Goal: Task Accomplishment & Management: Manage account settings

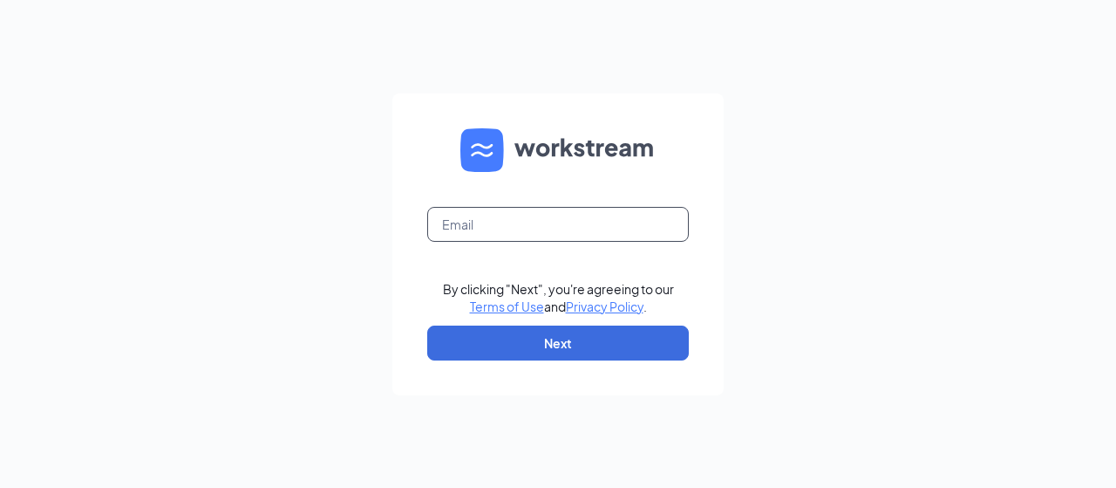
click at [461, 214] on input "text" at bounding box center [558, 224] width 262 height 35
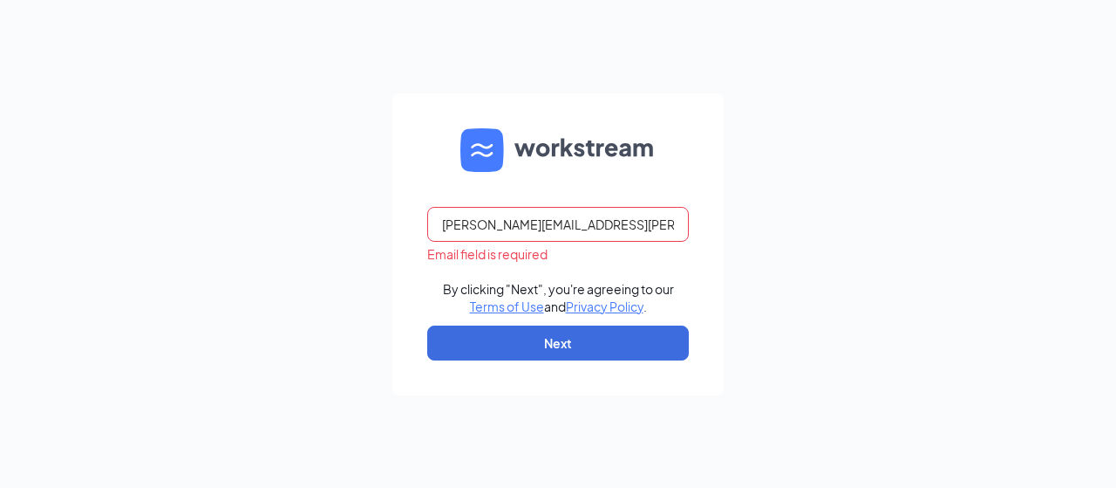
scroll to position [0, 5]
type input "marlisa.anderson@campk9madison.com"
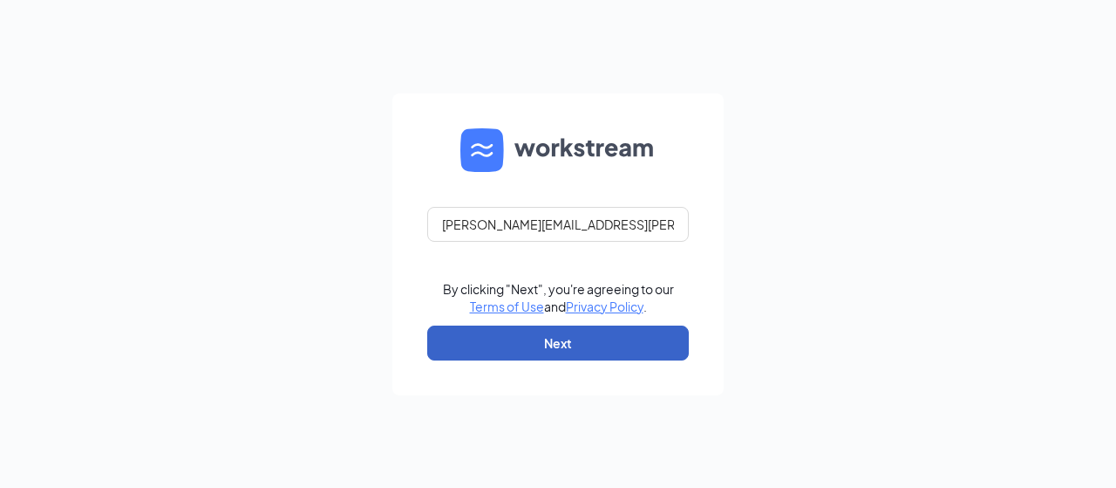
click at [635, 345] on button "Next" at bounding box center [558, 342] width 262 height 35
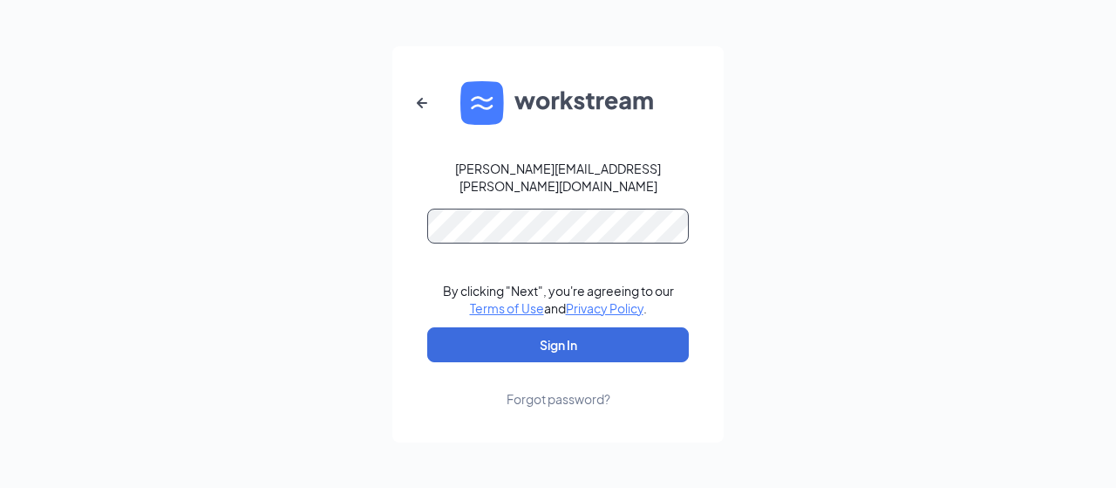
click at [427, 327] on button "Sign In" at bounding box center [558, 344] width 262 height 35
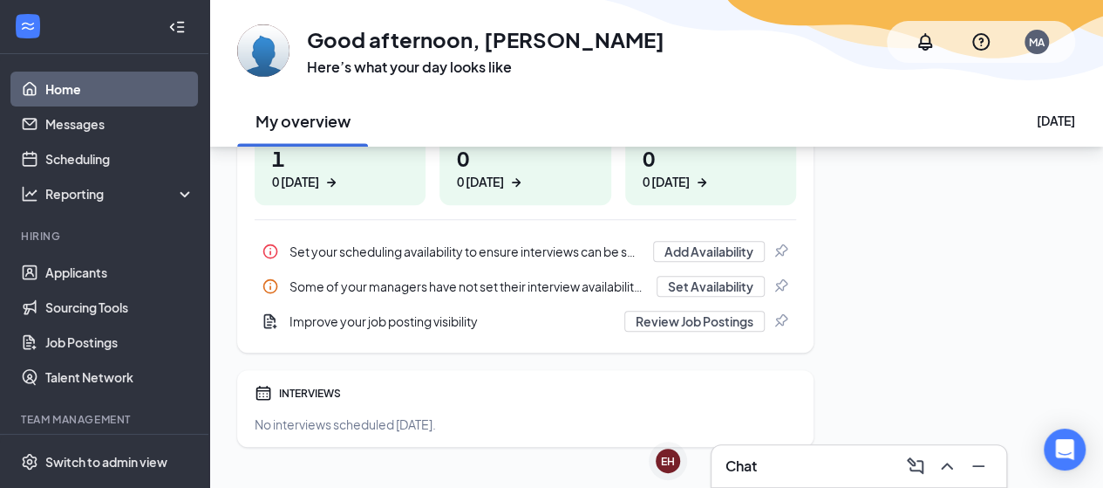
scroll to position [347, 0]
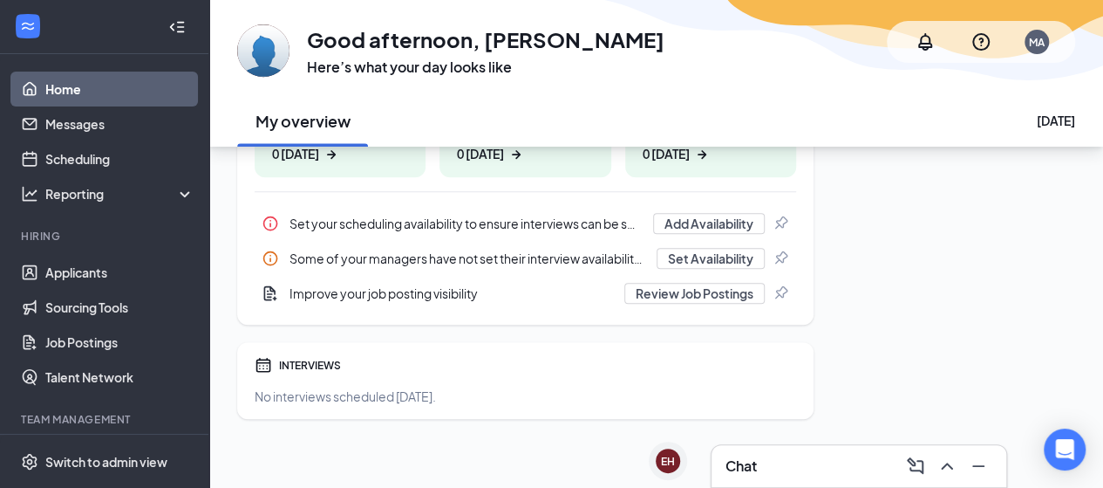
click at [747, 463] on h3 "Chat" at bounding box center [741, 465] width 31 height 19
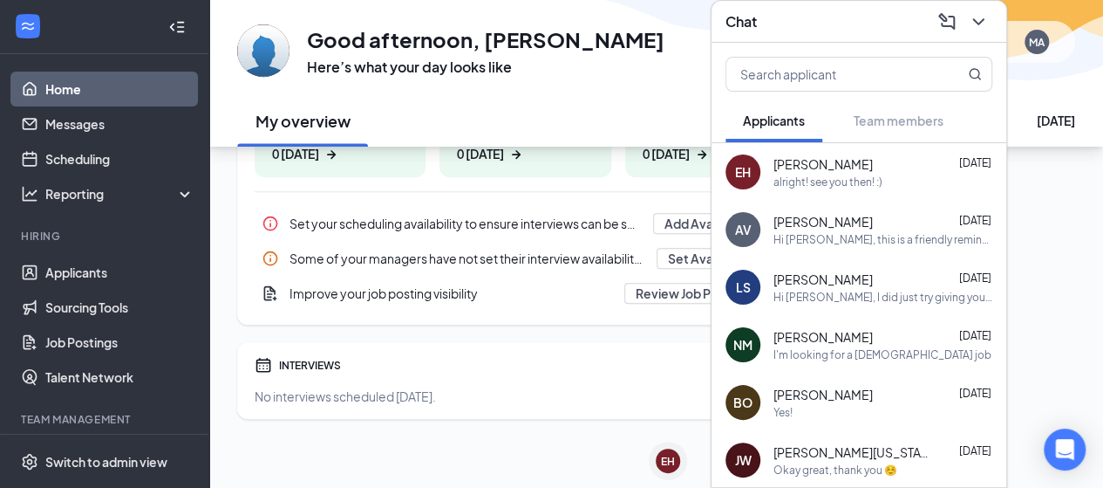
click at [839, 22] on div "Chat" at bounding box center [859, 21] width 267 height 27
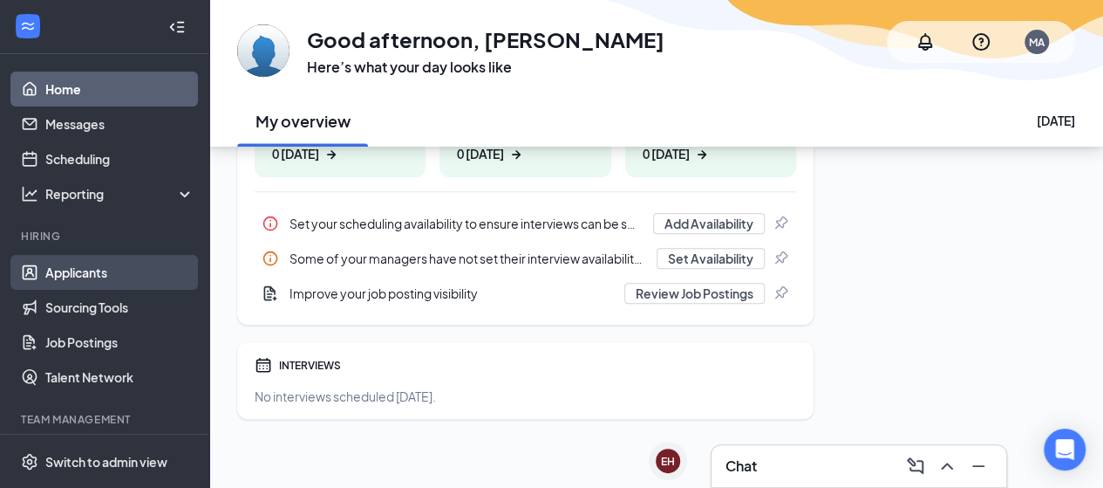
click at [106, 270] on link "Applicants" at bounding box center [119, 272] width 149 height 35
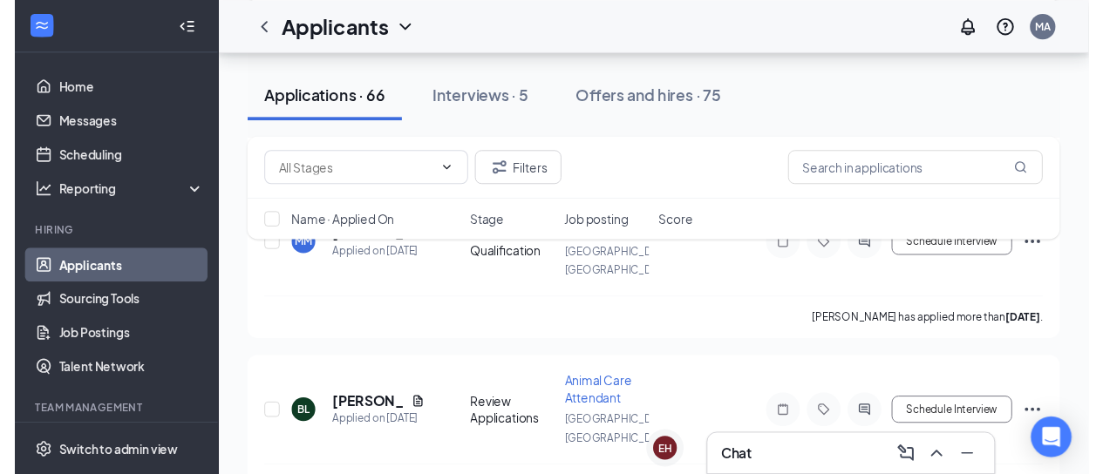
scroll to position [611, 0]
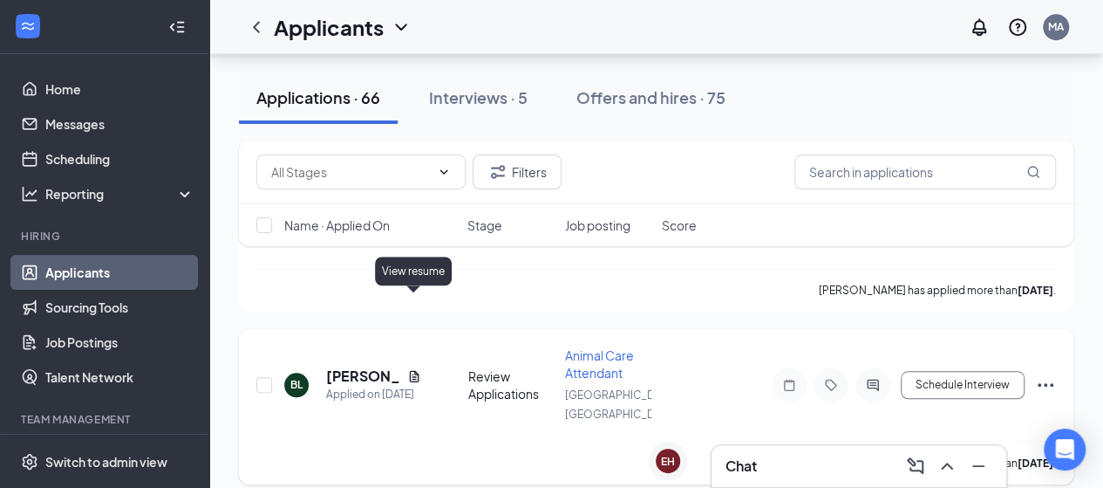
click at [413, 369] on icon "Document" at bounding box center [414, 376] width 14 height 14
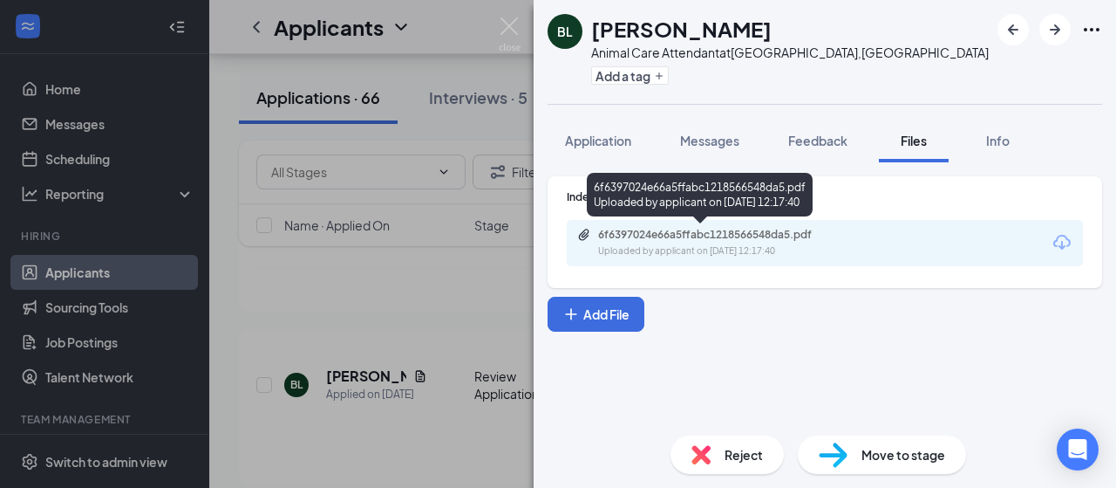
click at [650, 238] on div "6f6397024e66a5ffabc1218566548da5.pdf" at bounding box center [720, 235] width 244 height 14
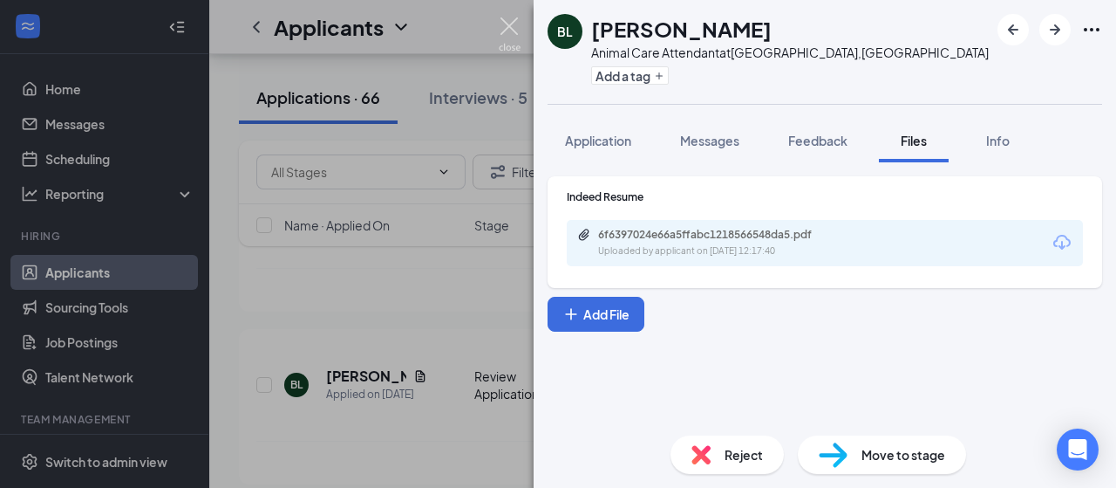
click at [505, 27] on img at bounding box center [510, 34] width 22 height 34
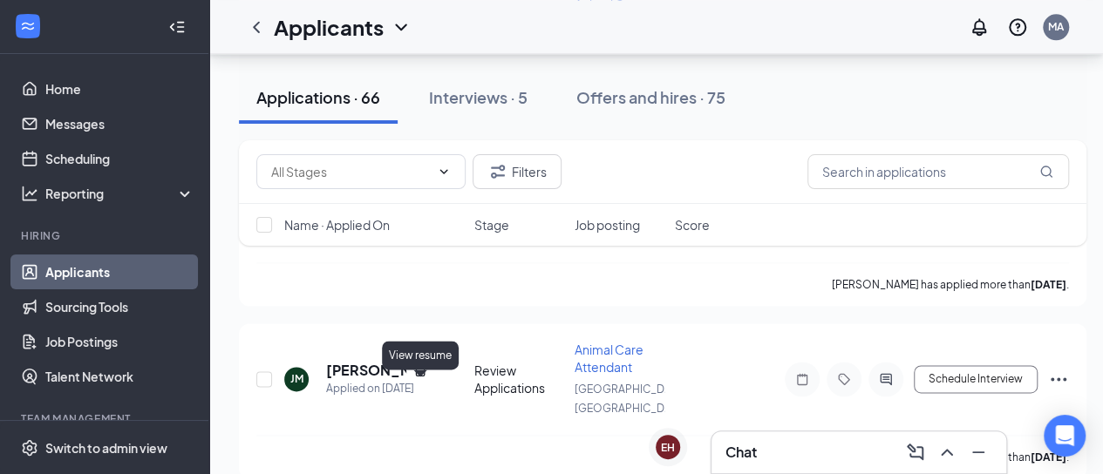
scroll to position [1047, 0]
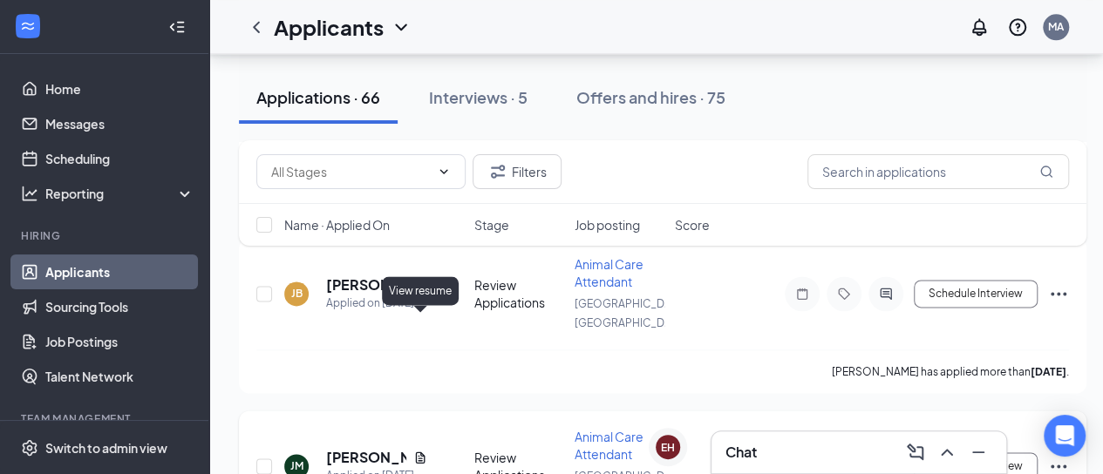
drag, startPoint x: 422, startPoint y: 326, endPoint x: 499, endPoint y: 329, distance: 76.8
click at [422, 452] on icon "Document" at bounding box center [421, 457] width 10 height 11
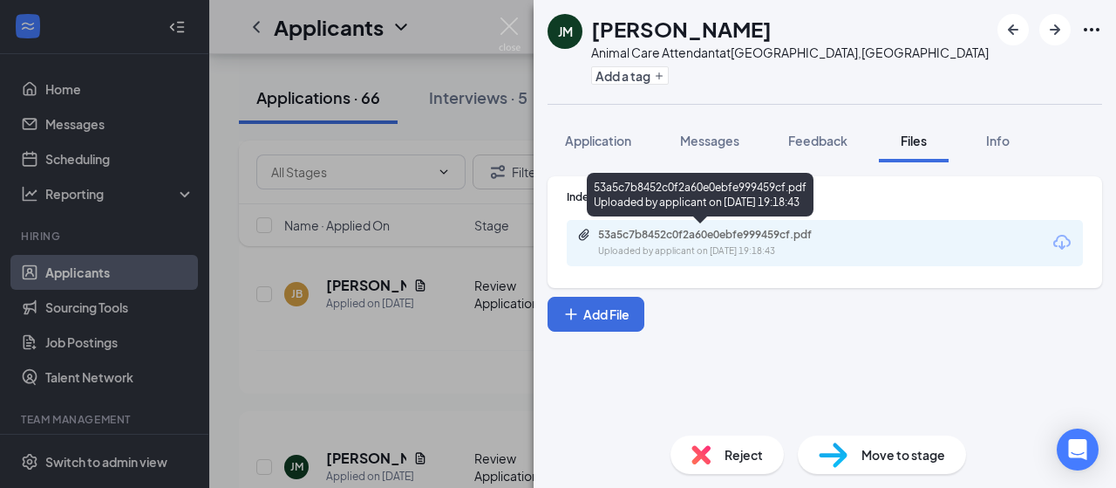
click at [633, 236] on div "53a5c7b8452c0f2a60e0ebfe999459cf.pdf" at bounding box center [720, 235] width 244 height 14
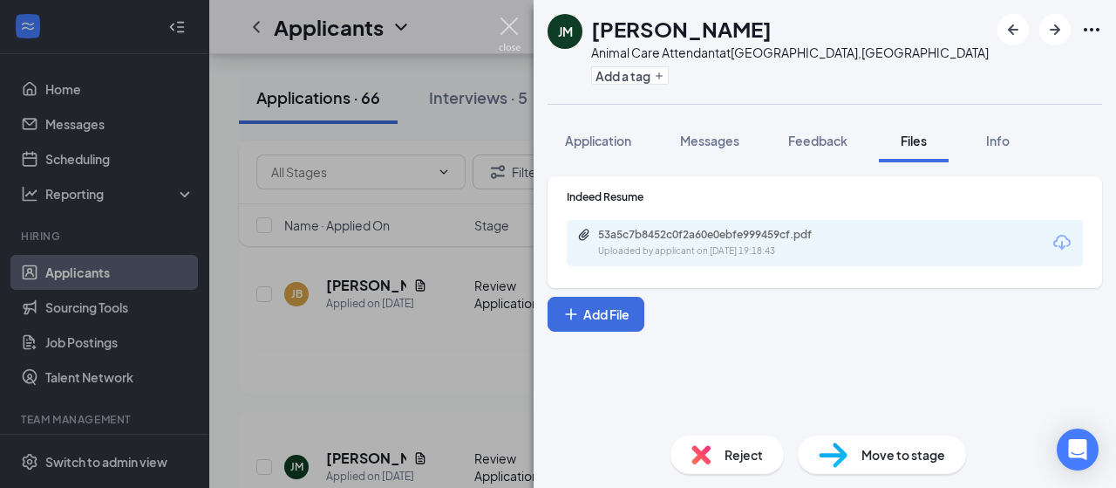
click at [509, 30] on img at bounding box center [510, 34] width 22 height 34
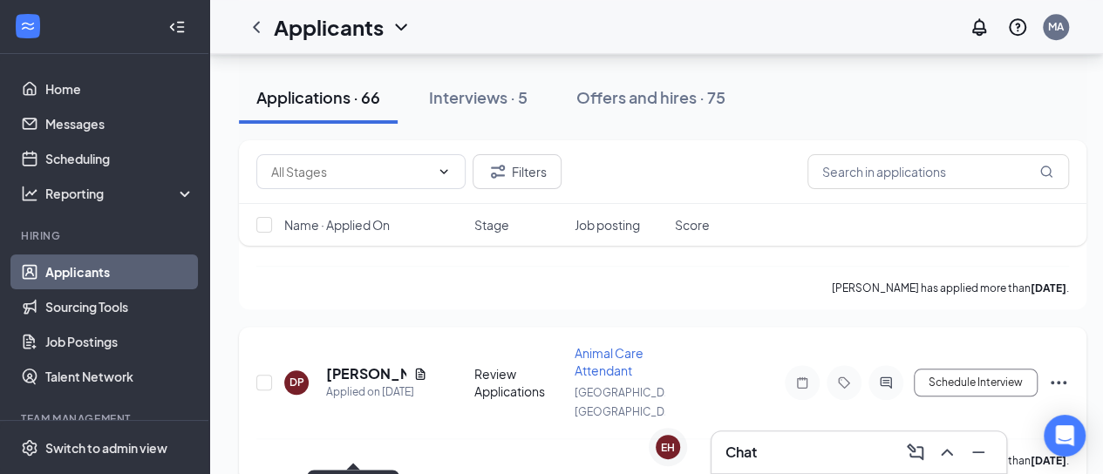
scroll to position [698, 0]
